Goal: Browse casually: Explore the website without a specific task or goal

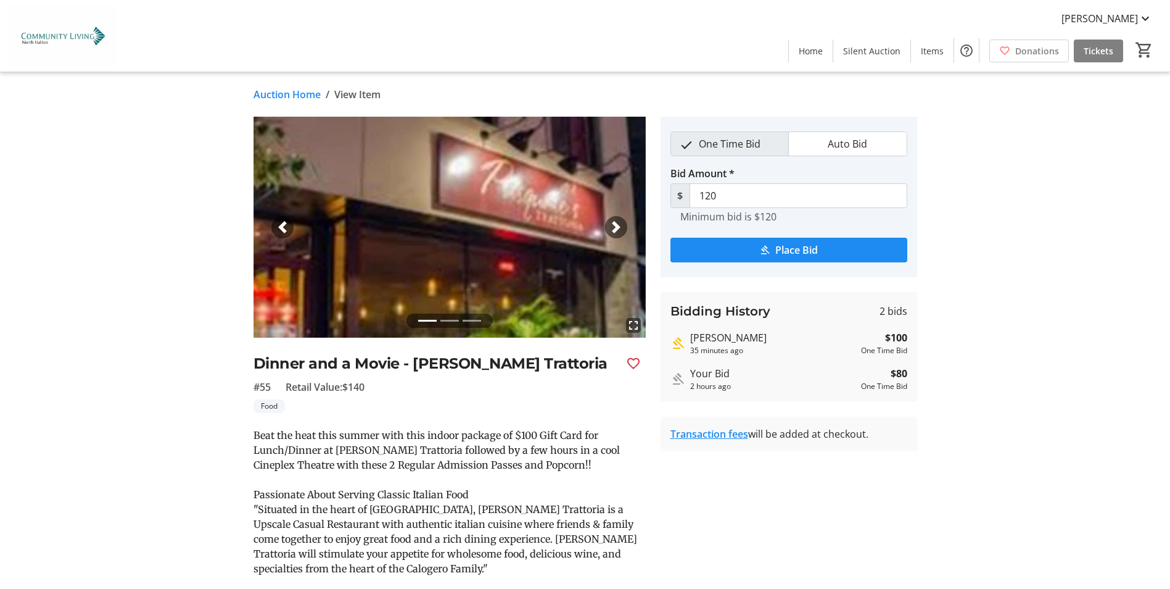
click at [287, 96] on link "Auction Home" at bounding box center [287, 94] width 67 height 15
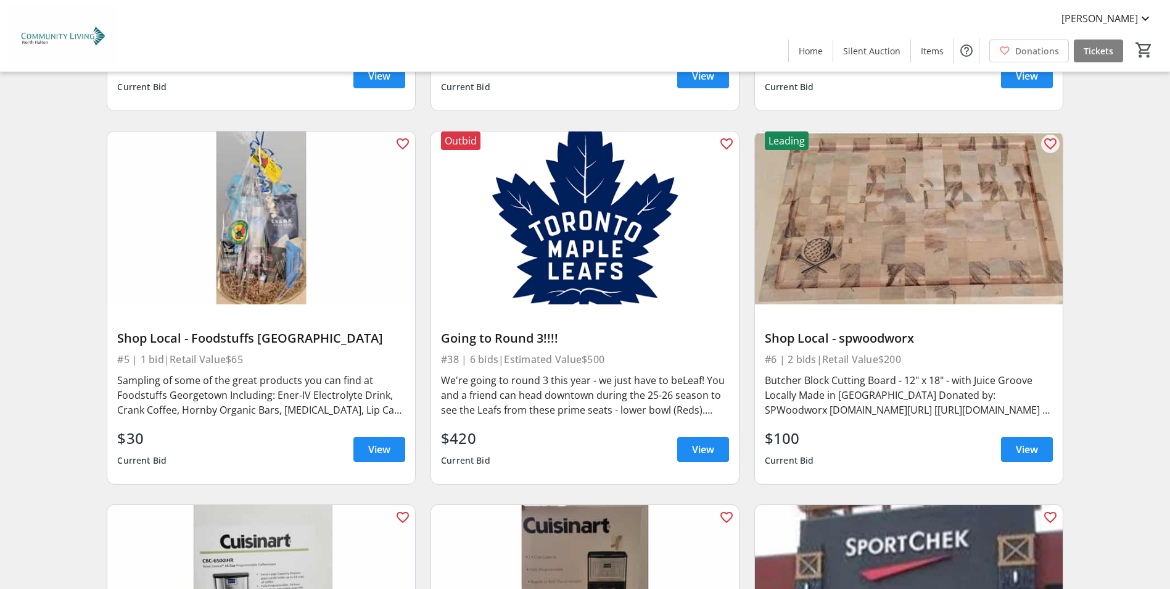
scroll to position [802, 0]
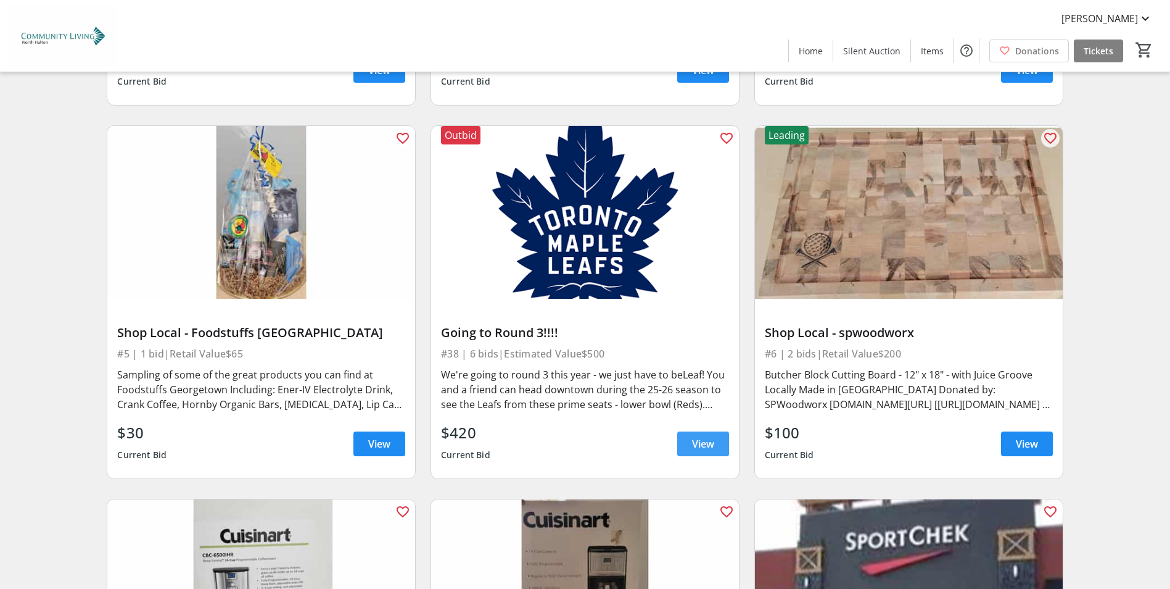
click at [696, 444] on span "View" at bounding box center [703, 443] width 22 height 15
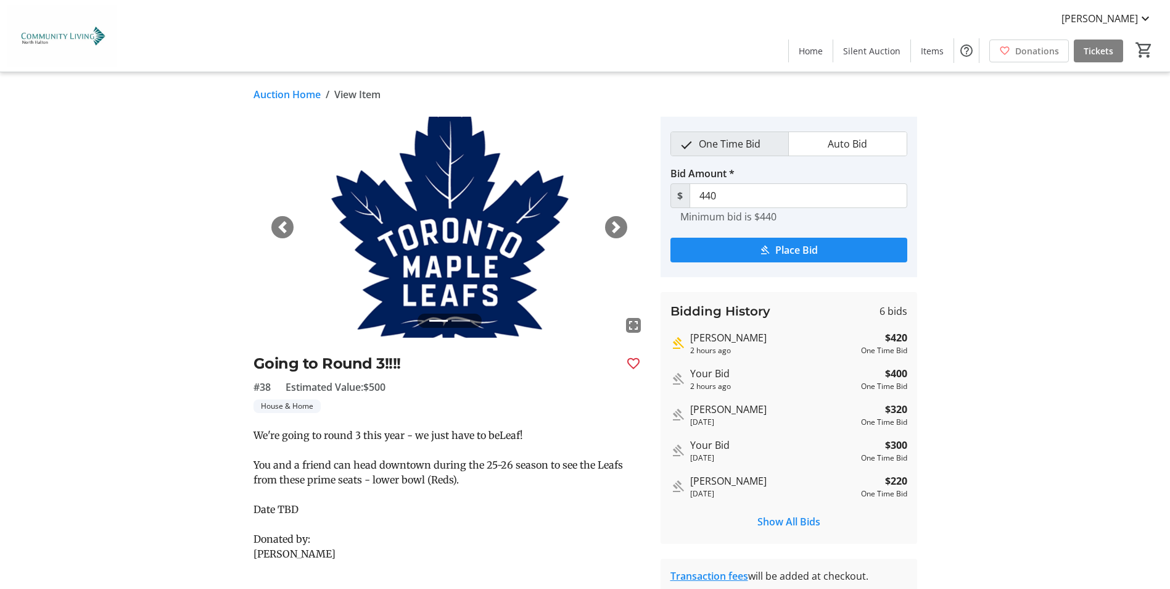
scroll to position [802, 0]
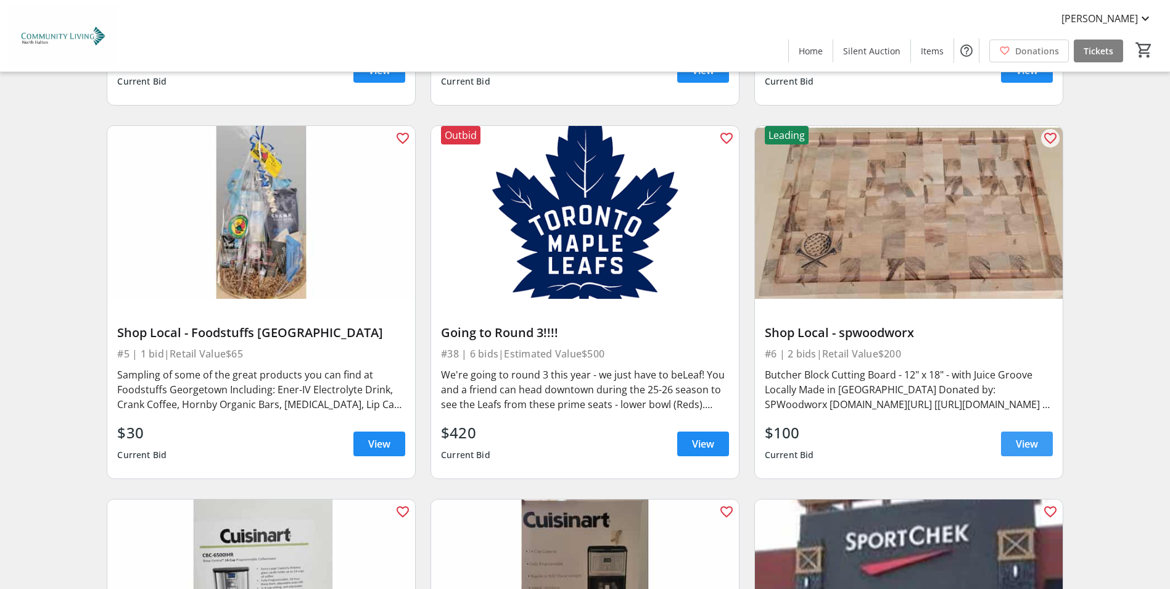
click at [1030, 442] on span "View" at bounding box center [1027, 443] width 22 height 15
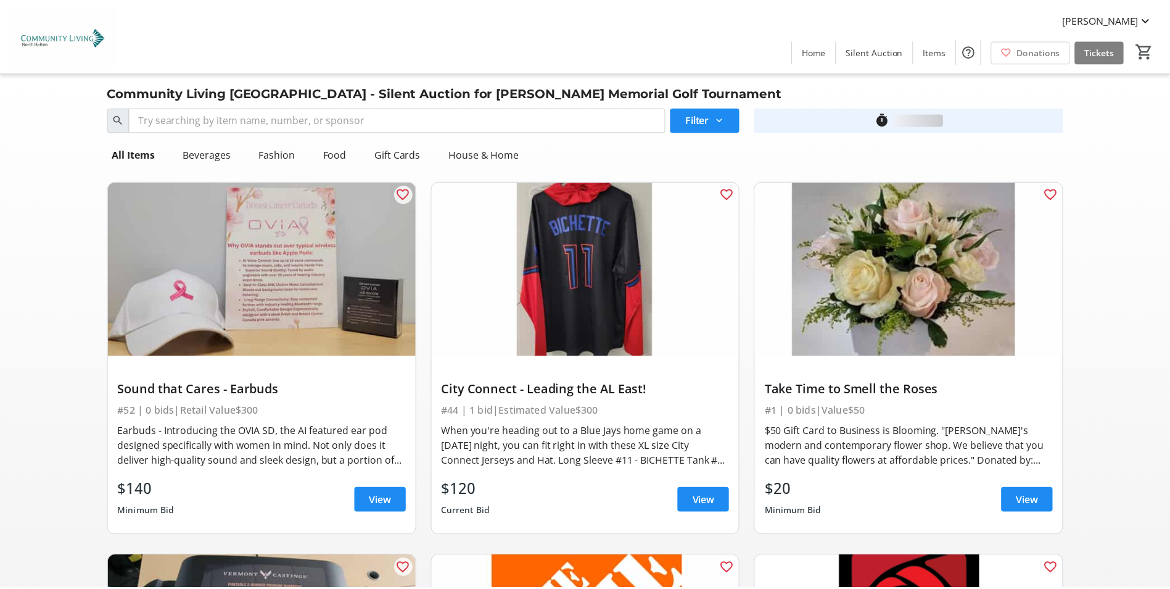
scroll to position [802, 0]
